Goal: Information Seeking & Learning: Learn about a topic

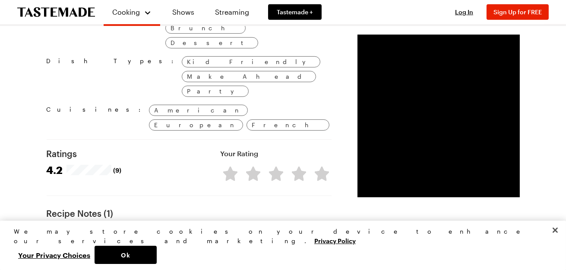
scroll to position [734, 0]
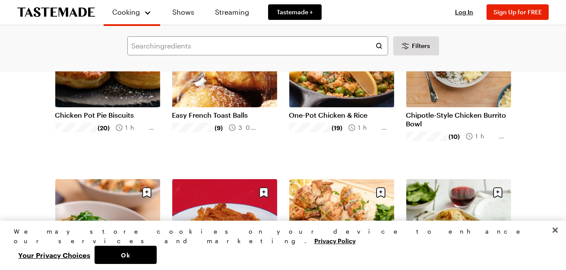
scroll to position [86, 0]
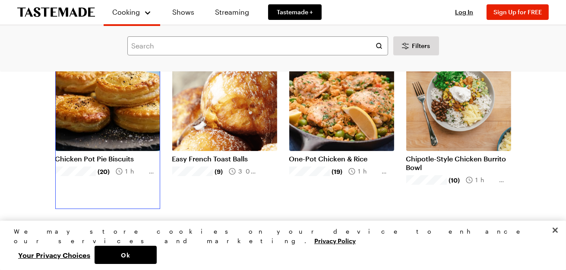
click at [102, 161] on link "Chicken Pot Pie Biscuits" at bounding box center [107, 158] width 105 height 9
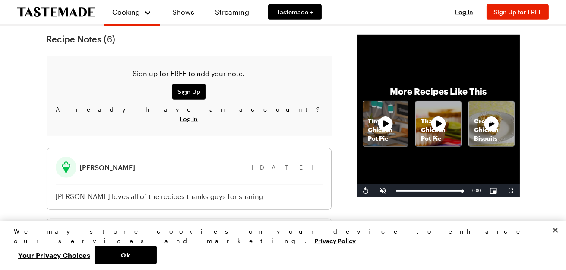
scroll to position [907, 0]
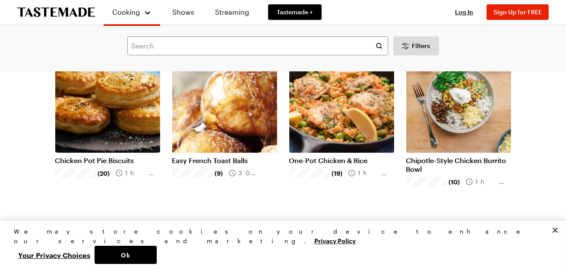
scroll to position [43, 0]
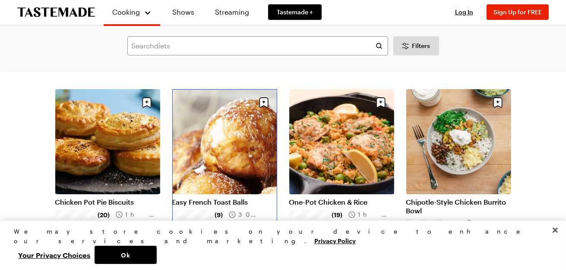
click at [242, 201] on link "Easy French Toast Balls" at bounding box center [224, 201] width 105 height 9
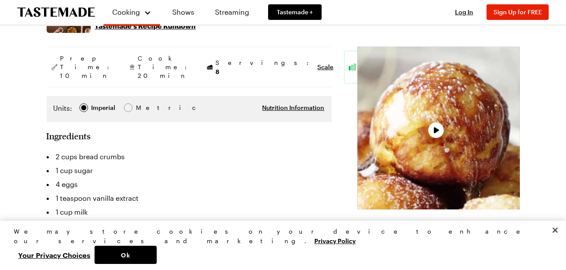
scroll to position [172, 0]
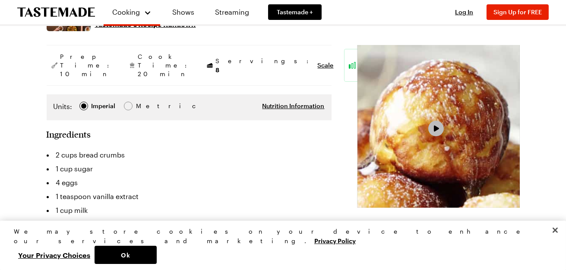
click at [433, 132] on span "Video Player" at bounding box center [437, 128] width 8 height 7
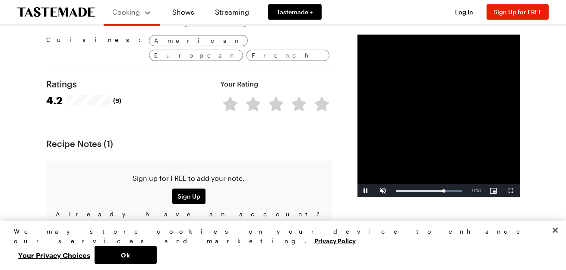
scroll to position [605, 0]
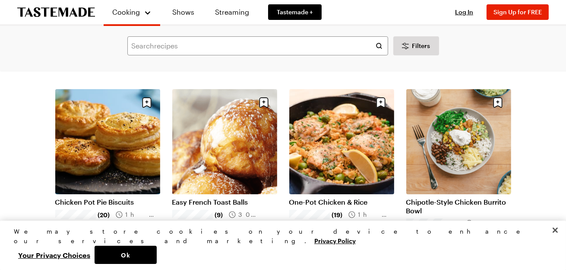
scroll to position [86, 0]
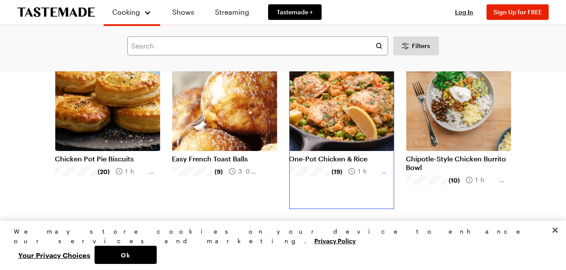
click at [350, 154] on link "One-Pot Chicken & Rice" at bounding box center [341, 158] width 105 height 9
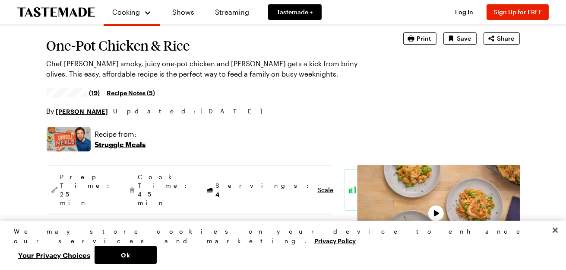
scroll to position [172, 0]
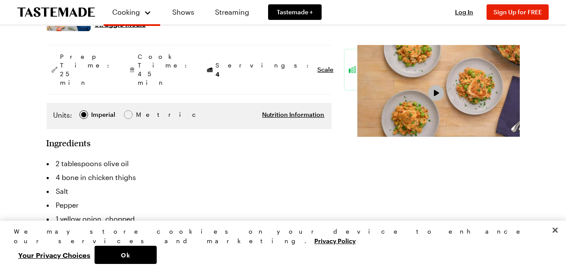
click at [429, 101] on button "Play Video" at bounding box center [437, 93] width 16 height 16
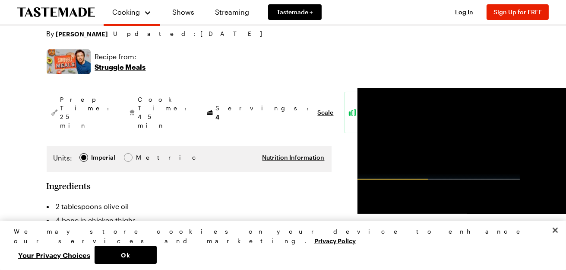
scroll to position [259, 0]
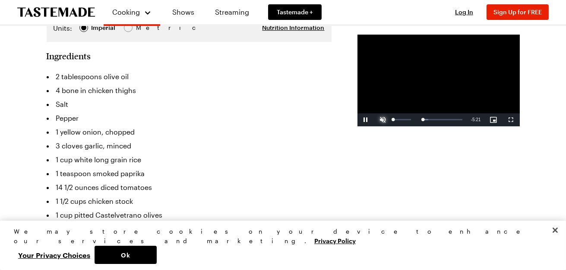
click at [375, 120] on span "Video Player" at bounding box center [383, 120] width 17 height 0
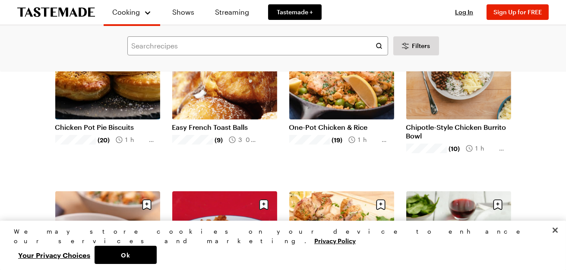
scroll to position [259, 0]
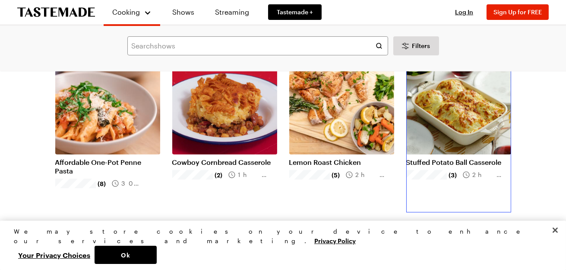
click at [458, 162] on link "Stuffed Potato Ball Casserole" at bounding box center [459, 162] width 105 height 9
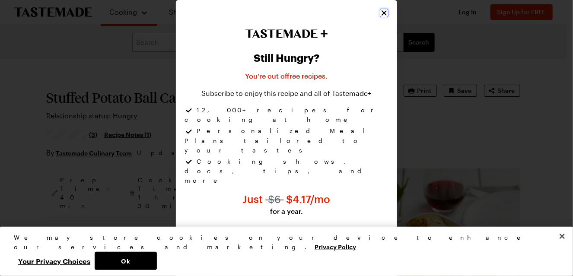
click at [384, 17] on icon "Close" at bounding box center [384, 13] width 9 height 9
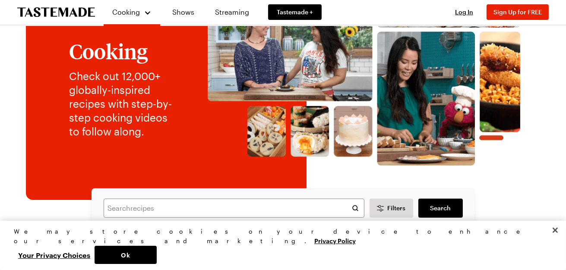
scroll to position [172, 0]
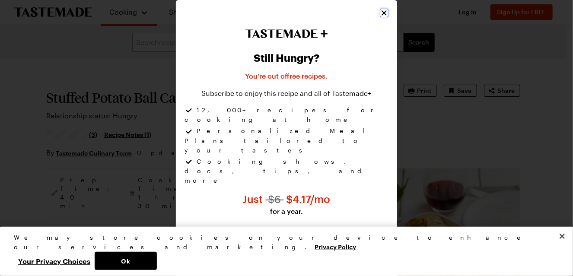
click at [384, 17] on icon "Close" at bounding box center [384, 13] width 9 height 9
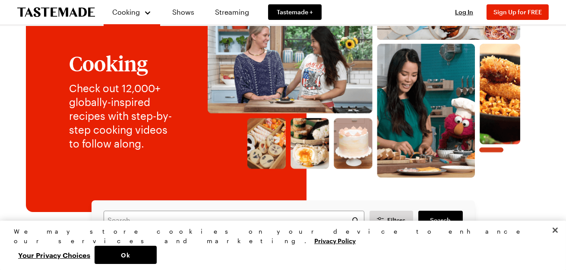
scroll to position [43, 0]
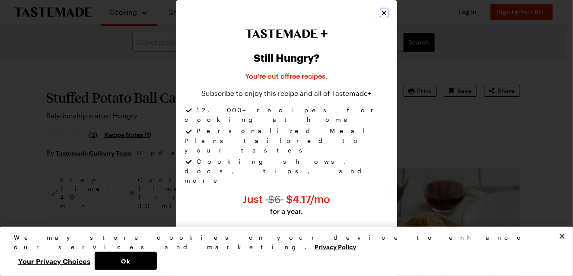
click at [382, 17] on icon "Close" at bounding box center [384, 13] width 9 height 9
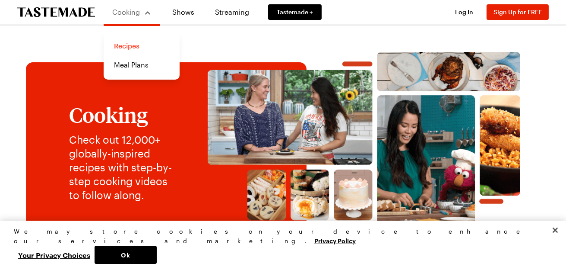
click at [127, 48] on link "Recipes" at bounding box center [142, 45] width 66 height 19
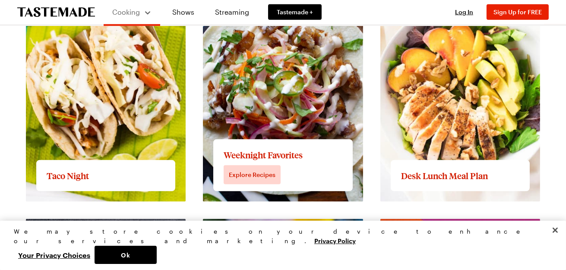
scroll to position [1339, 0]
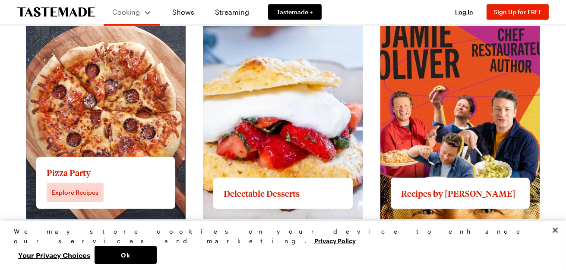
click at [129, 12] on link "View full content for Pizza Party" at bounding box center [77, 8] width 103 height 8
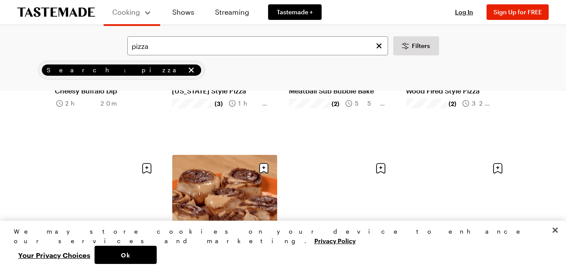
scroll to position [432, 0]
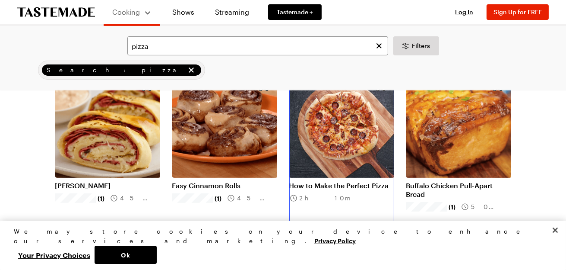
click at [357, 185] on link "How to Make the Perfect Pizza" at bounding box center [341, 185] width 105 height 9
